Goal: Find specific page/section: Find specific page/section

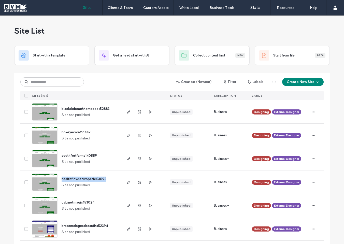
drag, startPoint x: 105, startPoint y: 179, endPoint x: 61, endPoint y: 179, distance: 44.8
click at [61, 179] on div "healthflownaturopath153092 Site not published" at bounding box center [89, 181] width 64 height 23
copy span "healthflownaturopath153092"
click at [109, 176] on div "healthflownaturopath153092 Site not published" at bounding box center [89, 181] width 64 height 23
drag, startPoint x: 108, startPoint y: 179, endPoint x: 60, endPoint y: 180, distance: 48.3
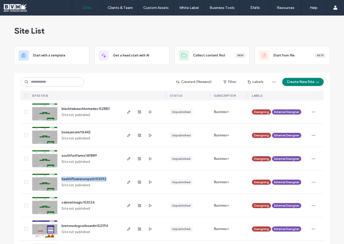
click at [60, 180] on div "healthflownaturopath153092 Site not published" at bounding box center [89, 181] width 64 height 23
copy span "healthflownaturopath153092"
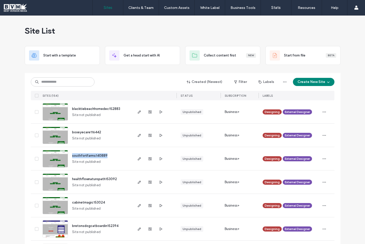
drag, startPoint x: 106, startPoint y: 155, endPoint x: 70, endPoint y: 155, distance: 35.6
click at [70, 155] on div "southfortfarms140889 Site not published" at bounding box center [100, 158] width 64 height 23
copy span "southfortfarms140889"
click at [122, 151] on div "southfortfarms140889 Site not published" at bounding box center [100, 158] width 64 height 23
drag, startPoint x: 107, startPoint y: 156, endPoint x: 70, endPoint y: 156, distance: 37.1
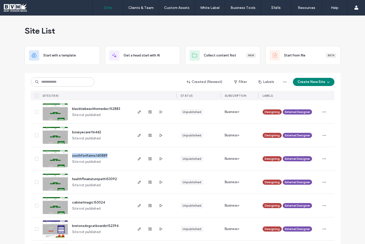
click at [70, 156] on div "southfortfarms140889 Site not published" at bounding box center [100, 158] width 64 height 23
copy span "southfortfarms140889"
